Goal: Find specific page/section: Find specific page/section

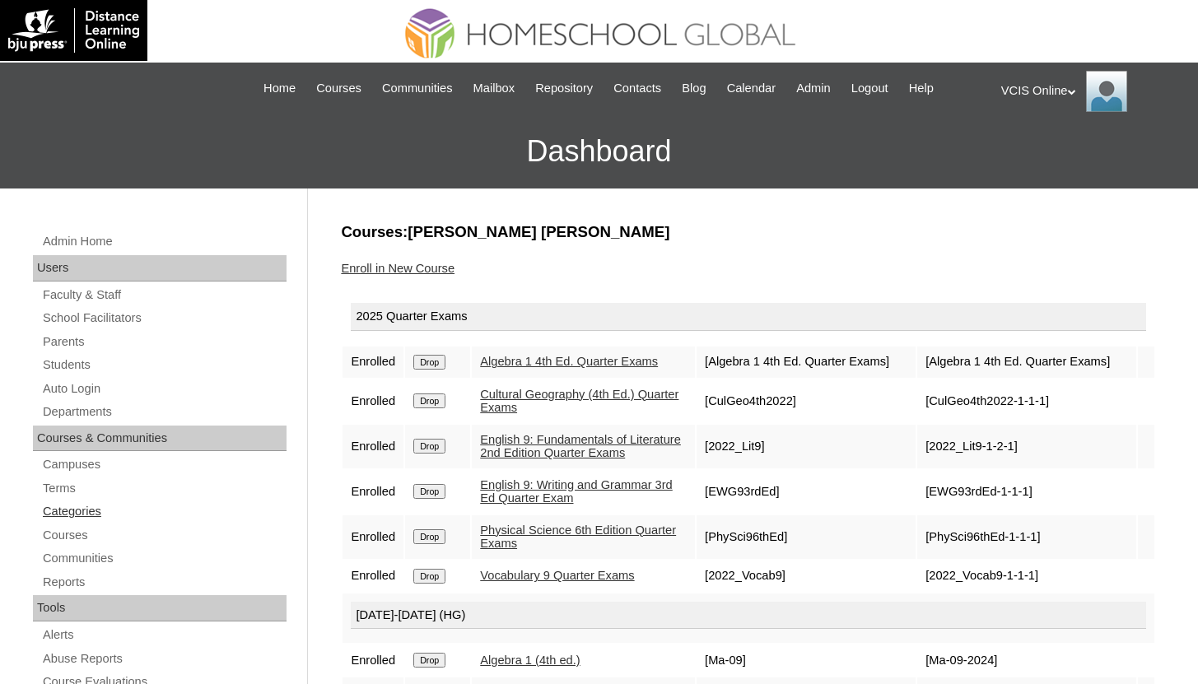
scroll to position [314, 0]
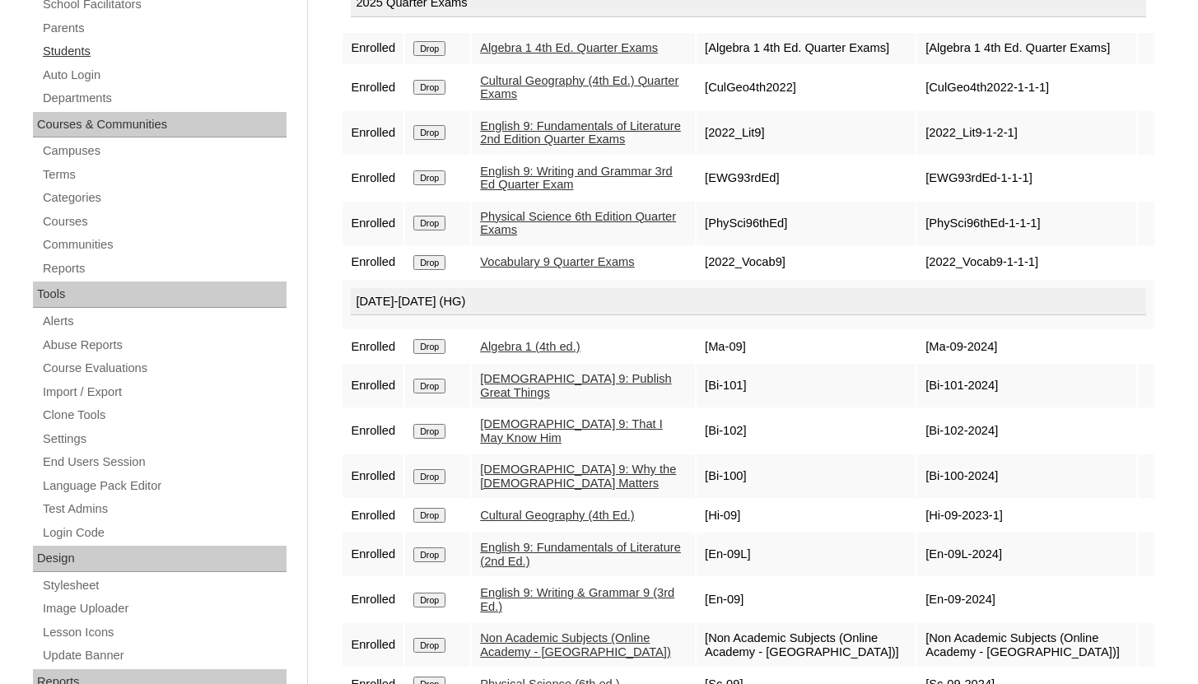
click at [88, 52] on link "Students" at bounding box center [163, 51] width 245 height 21
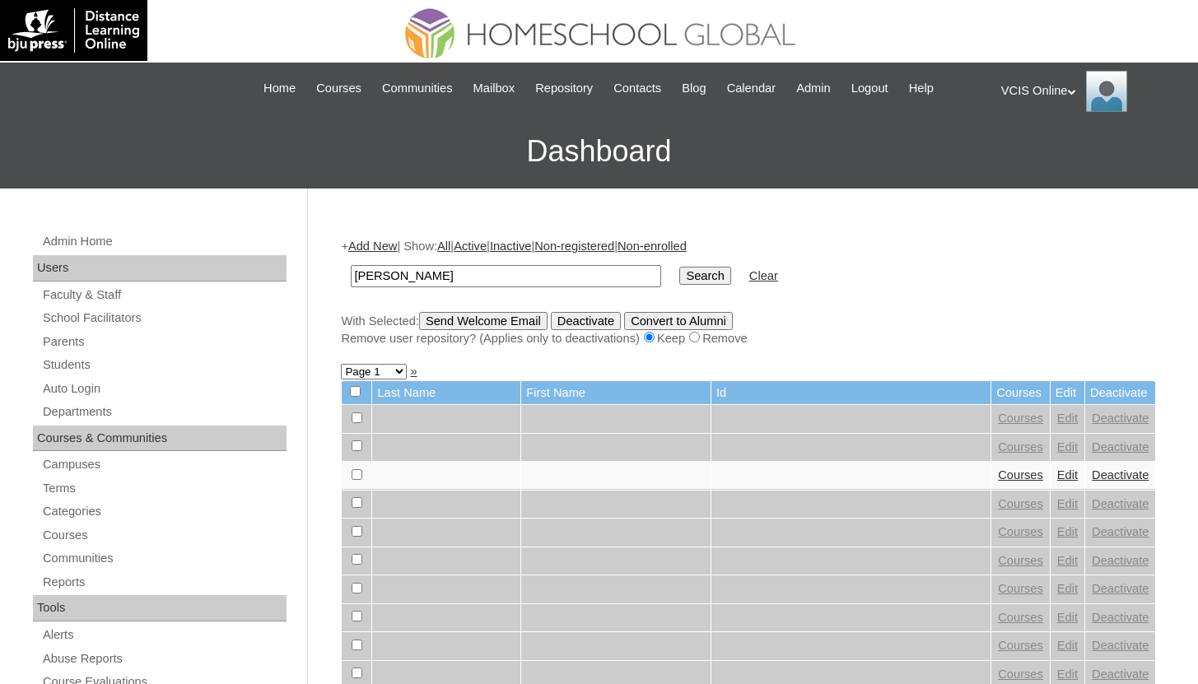
type input "[PERSON_NAME]"
click at [679, 267] on input "Search" at bounding box center [704, 276] width 51 height 18
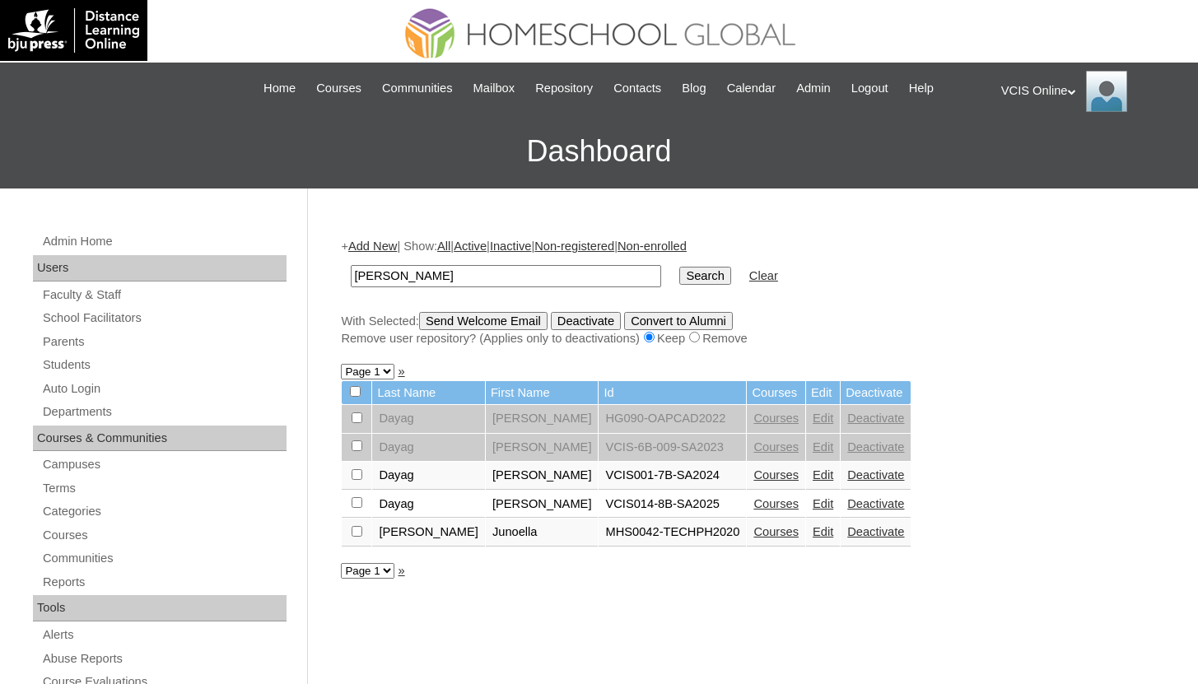
click at [757, 504] on link "Courses" at bounding box center [775, 503] width 45 height 13
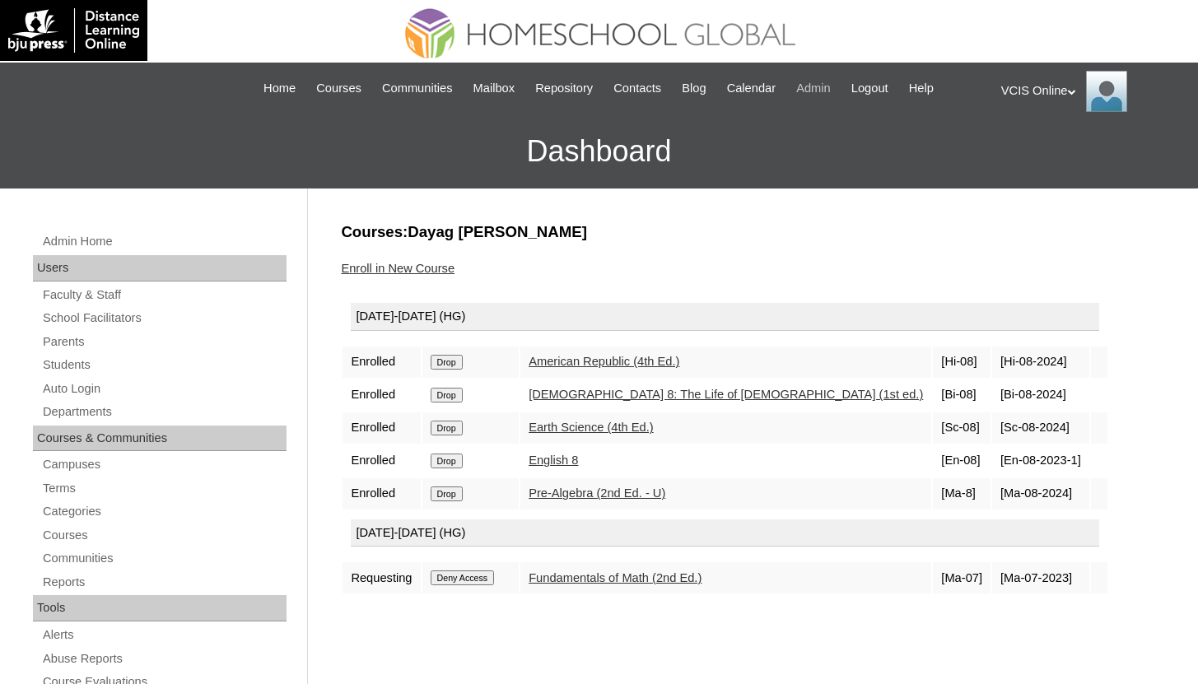
click at [811, 89] on link "Admin" at bounding box center [813, 88] width 51 height 19
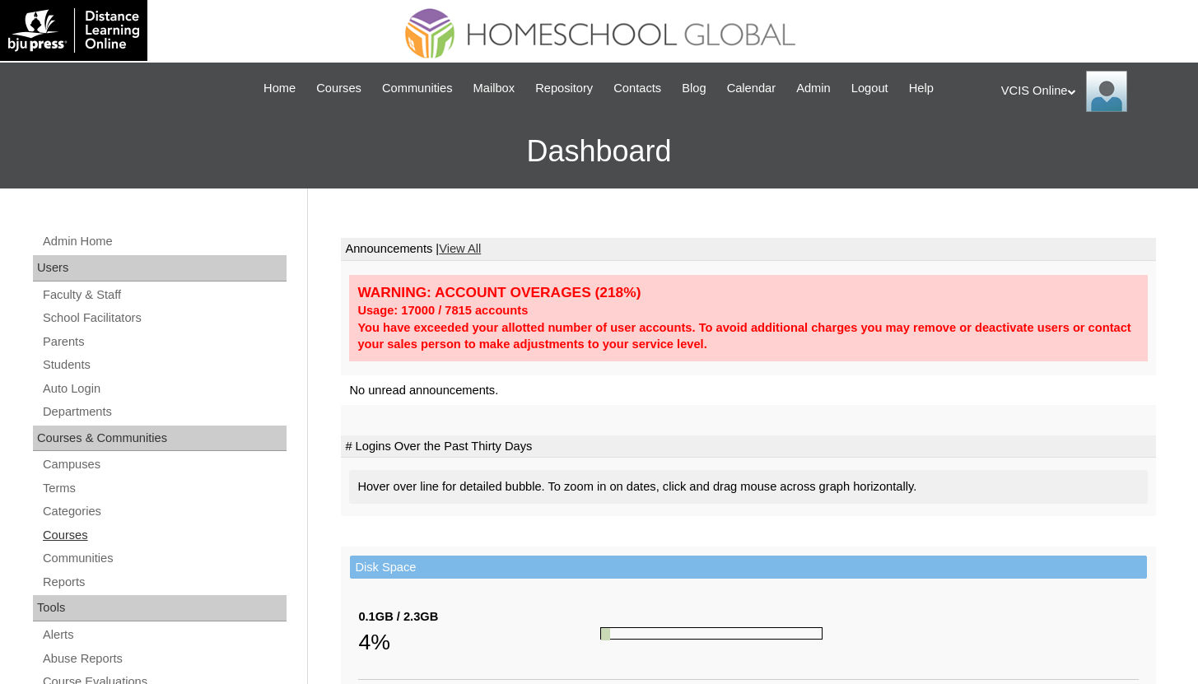
click at [77, 525] on link "Courses" at bounding box center [163, 535] width 245 height 21
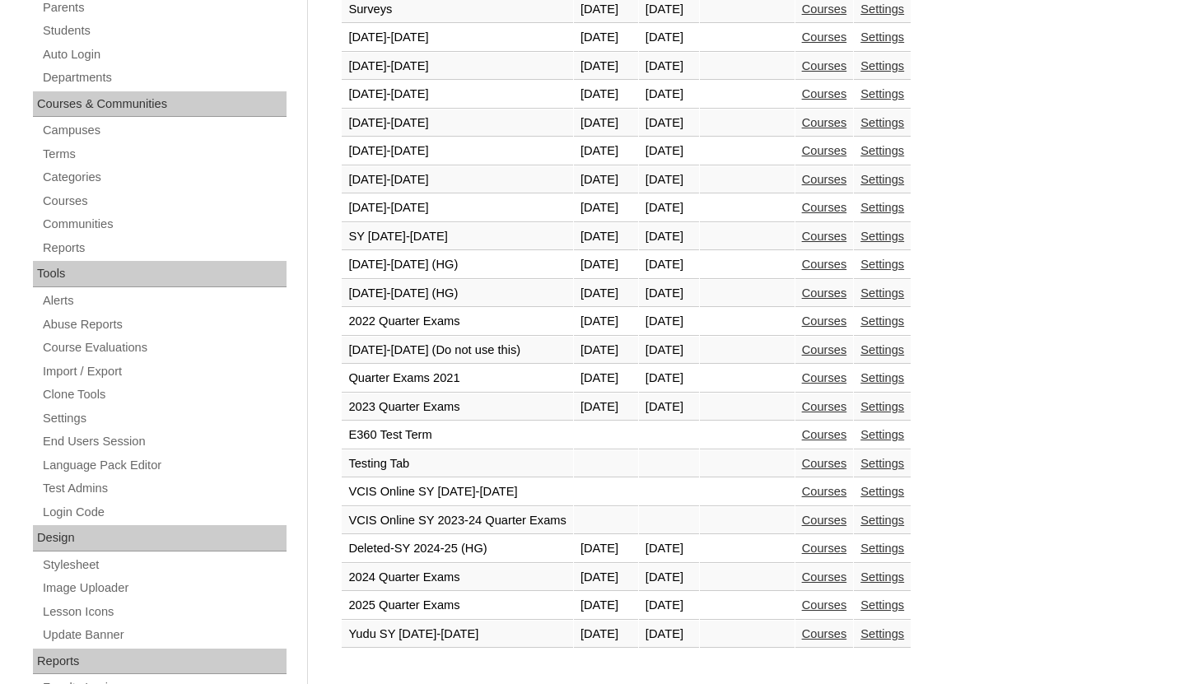
scroll to position [340, 0]
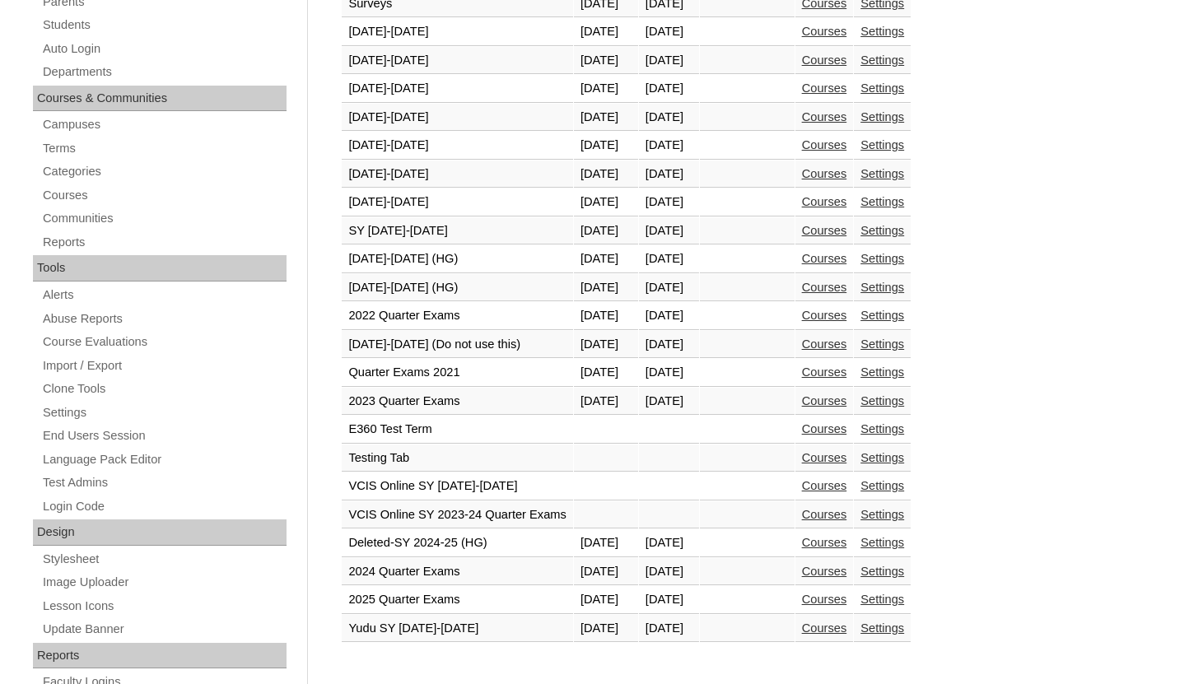
click at [847, 599] on link "Courses" at bounding box center [824, 599] width 45 height 13
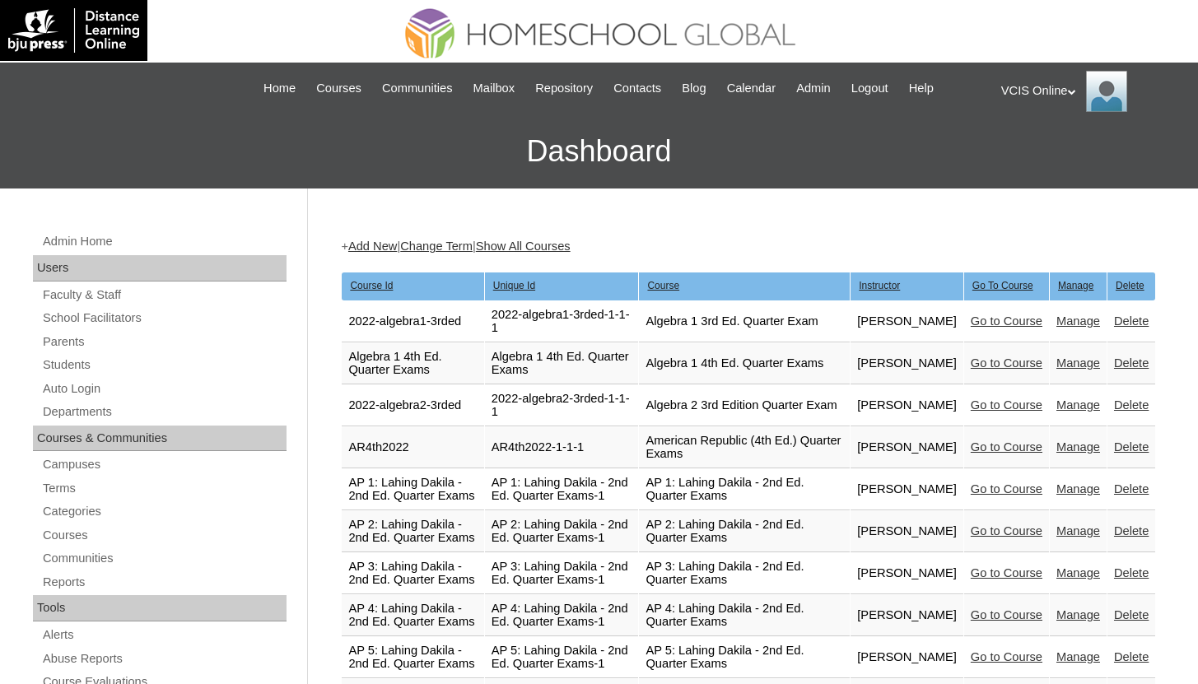
scroll to position [3585, 0]
